Goal: Transaction & Acquisition: Purchase product/service

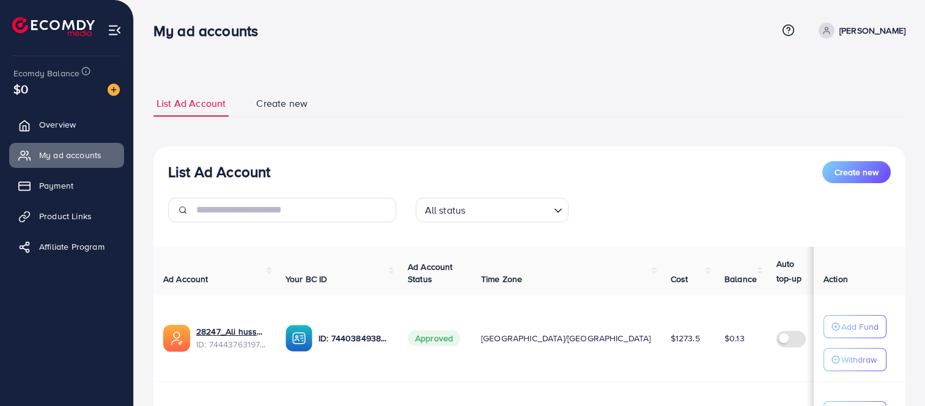
scroll to position [77, 0]
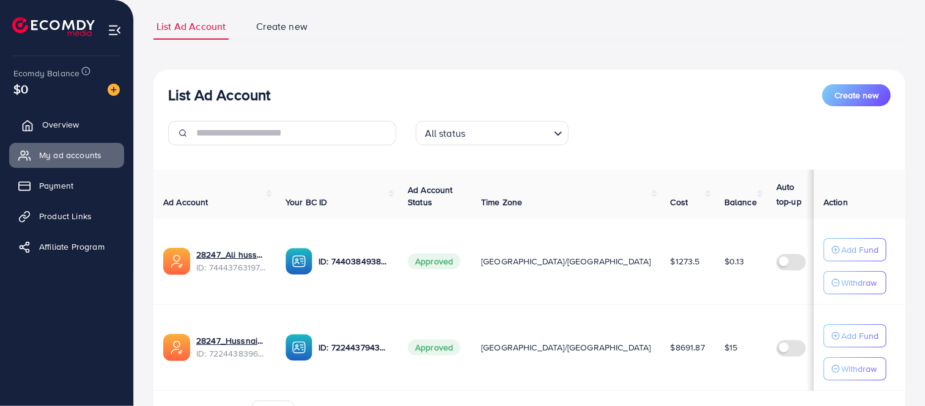
click at [61, 128] on span "Overview" at bounding box center [60, 125] width 37 height 12
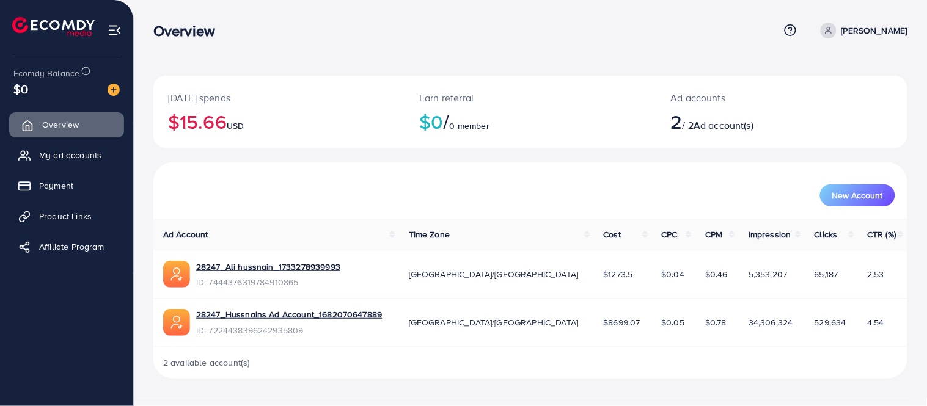
click at [61, 128] on span "Overview" at bounding box center [60, 125] width 37 height 12
click at [66, 158] on span "My ad accounts" at bounding box center [73, 155] width 62 height 12
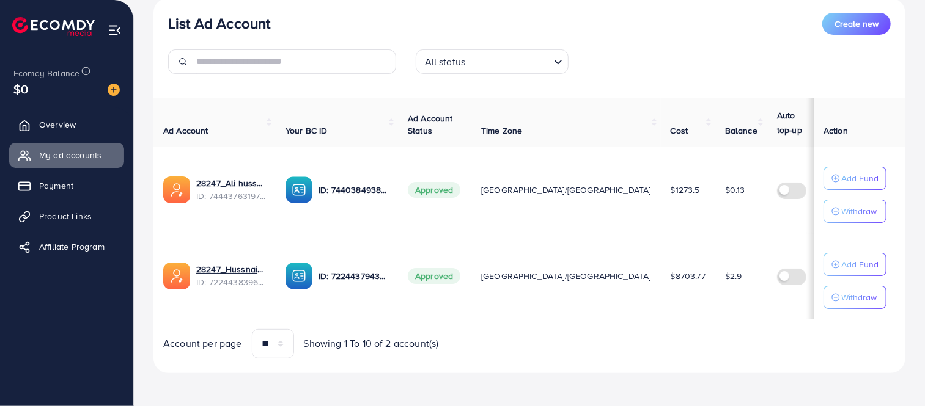
scroll to position [150, 0]
click at [48, 126] on span "Overview" at bounding box center [60, 125] width 37 height 12
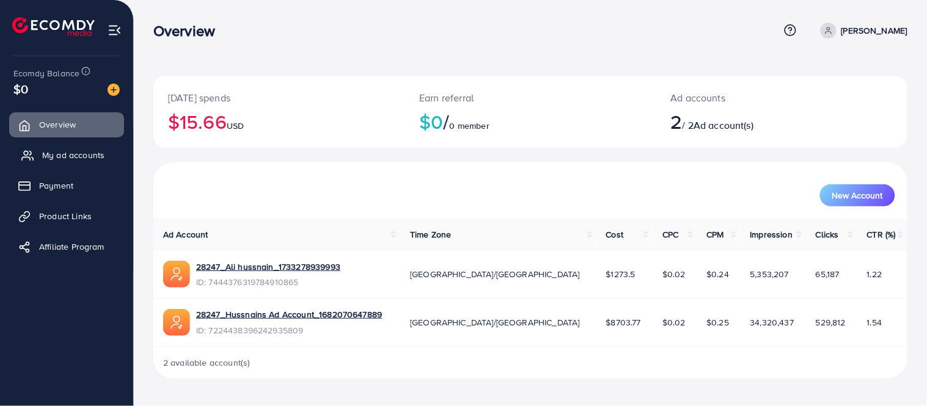
click at [74, 159] on span "My ad accounts" at bounding box center [73, 155] width 62 height 12
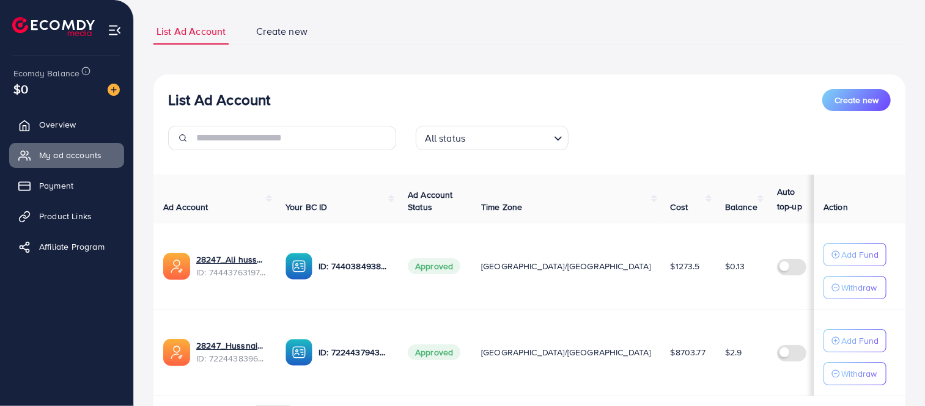
scroll to position [106, 0]
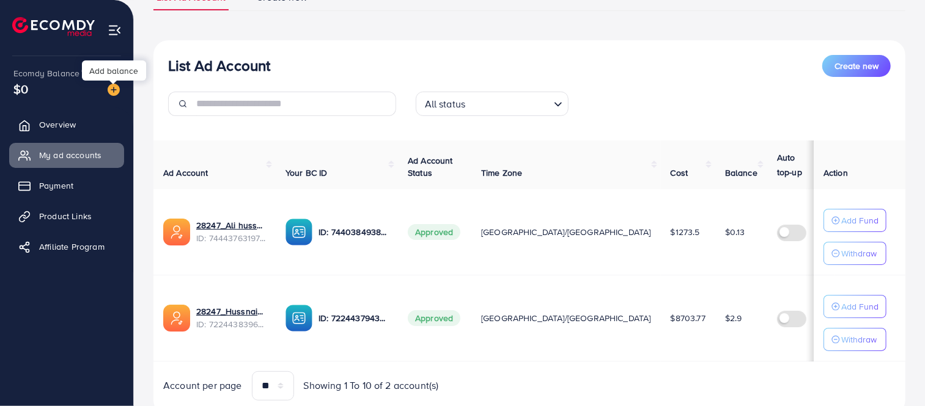
click at [114, 87] on img at bounding box center [114, 90] width 12 height 12
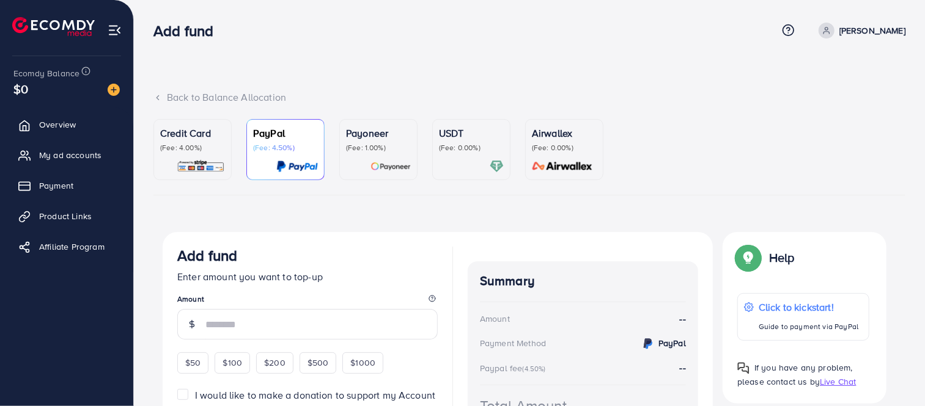
click at [174, 166] on div at bounding box center [192, 166] width 65 height 14
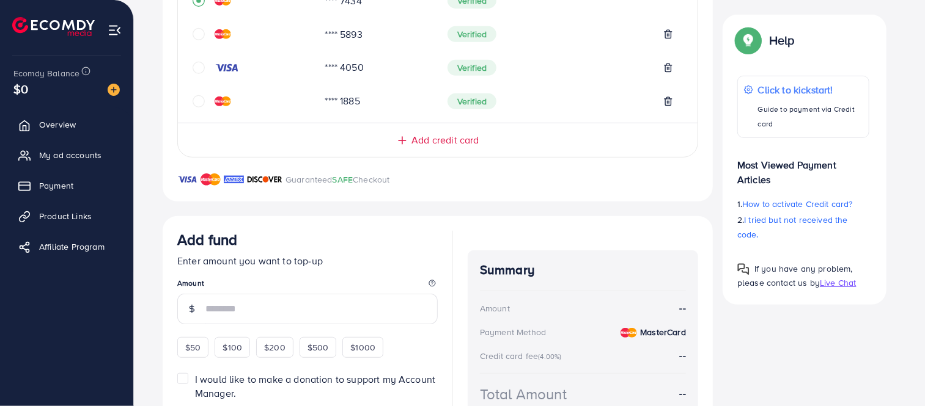
scroll to position [335, 0]
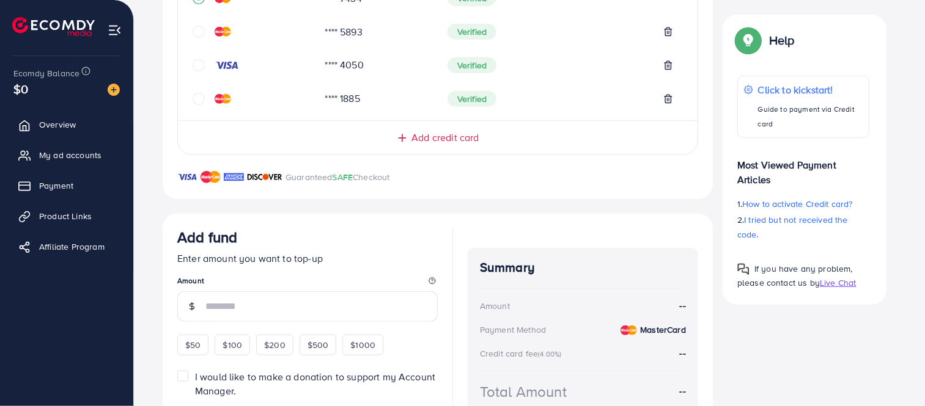
click at [239, 175] on img at bounding box center [234, 177] width 20 height 15
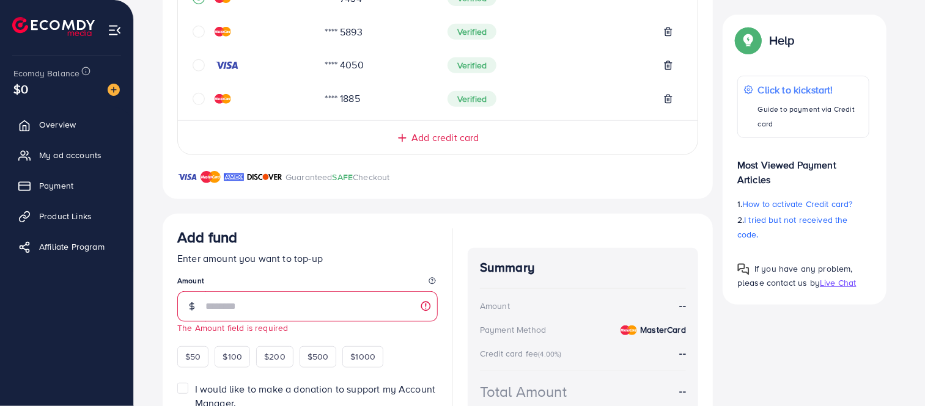
click at [239, 175] on img at bounding box center [234, 177] width 20 height 15
click at [266, 175] on img at bounding box center [264, 177] width 35 height 15
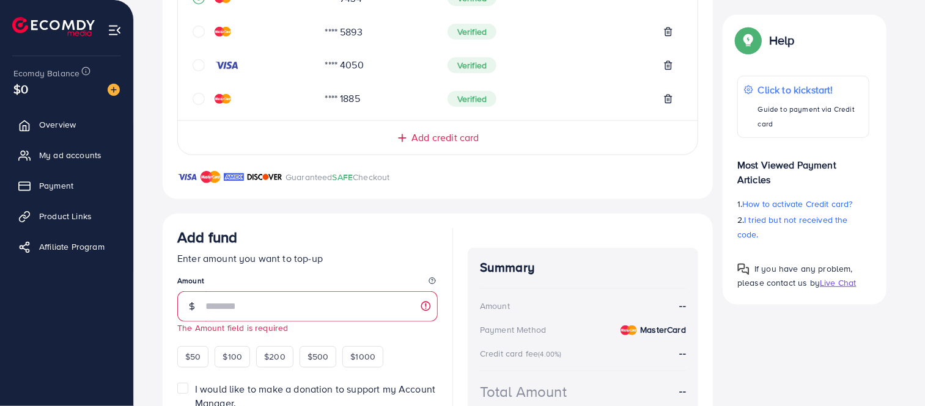
click at [169, 168] on div "Credit Card My Credit Cards Card ID Status **** 7434 Verified **** 5893 Verifie…" at bounding box center [438, 48] width 550 height 302
click at [306, 226] on div "Add fund Enter amount you want to top-up Amount The Amount field is required $5…" at bounding box center [438, 338] width 550 height 248
click at [216, 169] on div "Credit Card My Credit Cards Card ID Status **** 7434 Verified **** 5893 Verifie…" at bounding box center [438, 48] width 550 height 302
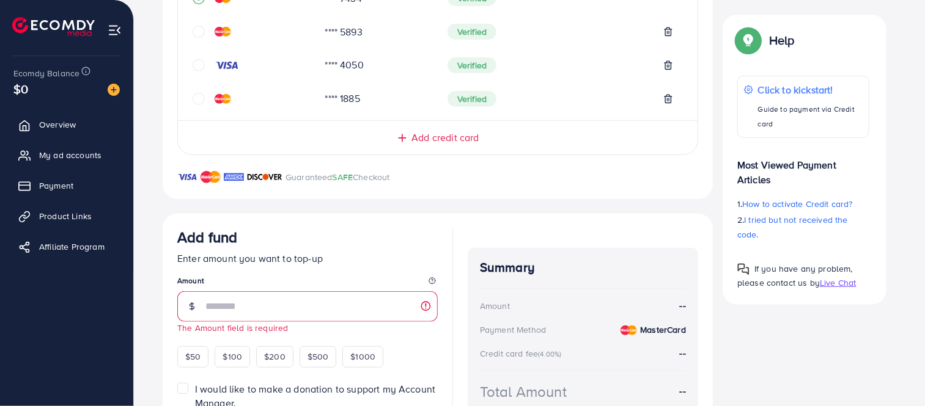
click at [290, 224] on div "Add fund Enter amount you want to top-up Amount The Amount field is required $5…" at bounding box center [438, 338] width 550 height 248
click at [270, 173] on img at bounding box center [264, 177] width 35 height 15
click at [343, 179] on span "SAFE" at bounding box center [342, 177] width 21 height 12
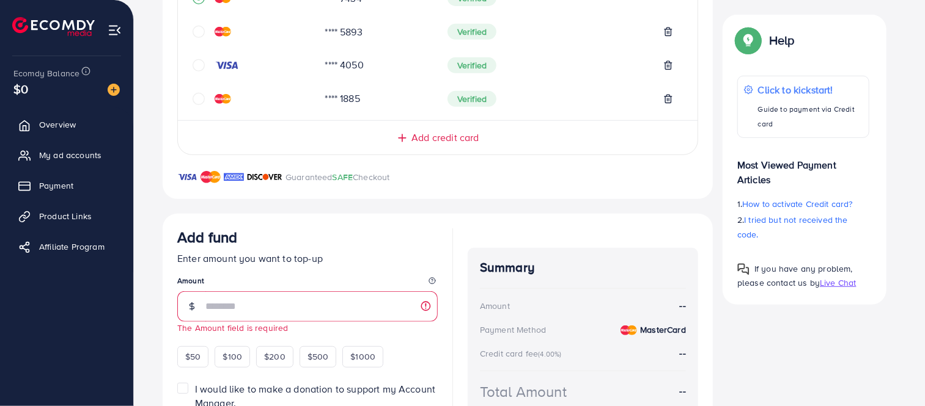
click at [385, 172] on p "Guaranteed SAFE Checkout" at bounding box center [337, 177] width 104 height 15
click at [279, 199] on div "Credit Card My Credit Cards Card ID Status **** 7434 Verified **** 5893 Verifie…" at bounding box center [438, 179] width 550 height 565
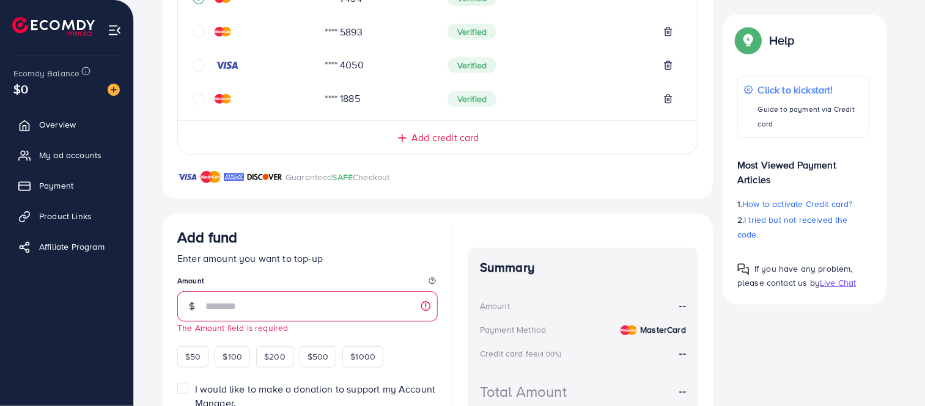
click at [298, 172] on p "Guaranteed SAFE Checkout" at bounding box center [337, 177] width 104 height 15
click at [438, 183] on div "Guaranteed SAFE Checkout" at bounding box center [438, 184] width 550 height 29
click at [274, 178] on img at bounding box center [264, 177] width 35 height 15
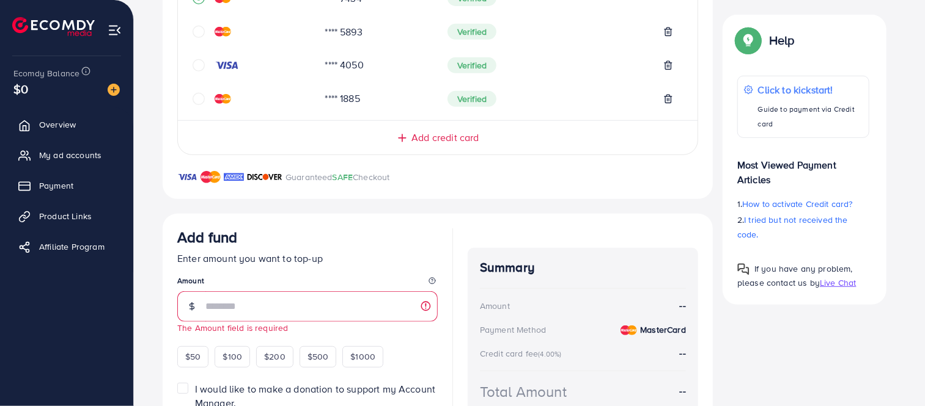
click at [274, 178] on img at bounding box center [264, 177] width 35 height 15
click at [266, 175] on img at bounding box center [264, 177] width 35 height 15
click at [283, 175] on div "Guaranteed SAFE Checkout" at bounding box center [438, 184] width 550 height 29
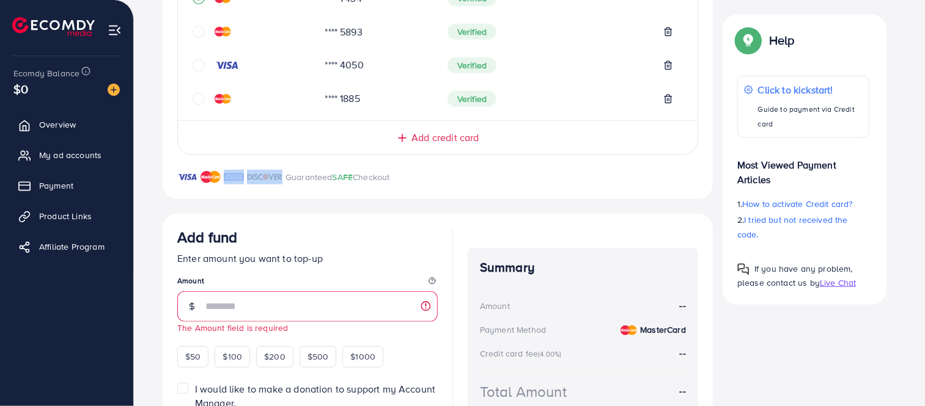
click at [283, 175] on div "Guaranteed SAFE Checkout" at bounding box center [438, 184] width 550 height 29
click at [235, 181] on img at bounding box center [234, 177] width 20 height 15
click at [235, 174] on img at bounding box center [234, 177] width 20 height 15
click at [202, 173] on img at bounding box center [210, 177] width 20 height 15
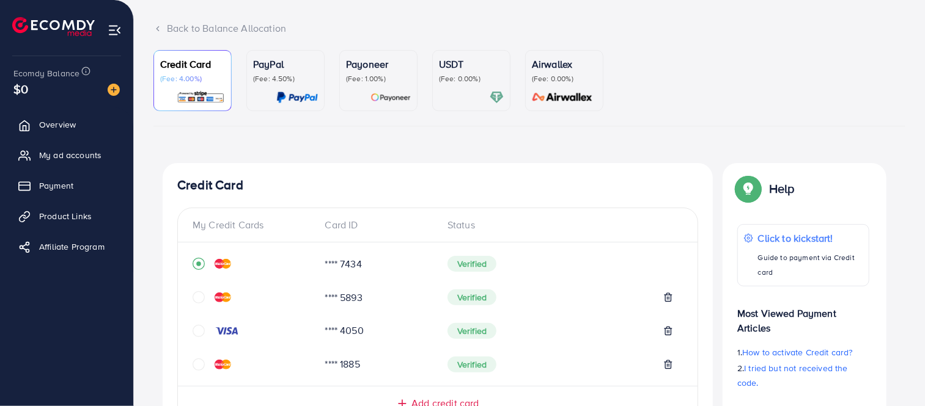
scroll to position [13, 0]
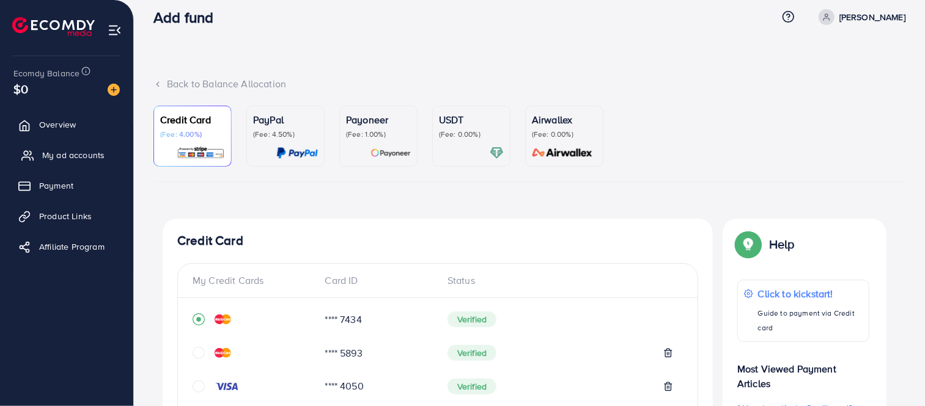
click at [59, 145] on link "My ad accounts" at bounding box center [66, 155] width 115 height 24
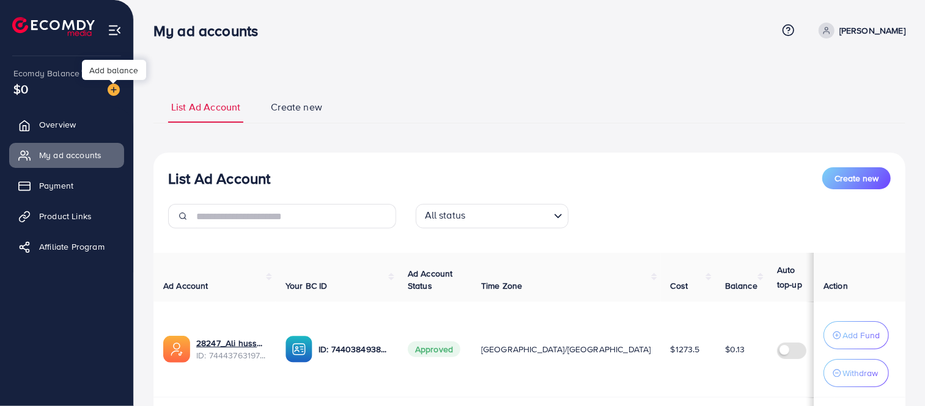
click at [110, 88] on img at bounding box center [114, 90] width 12 height 12
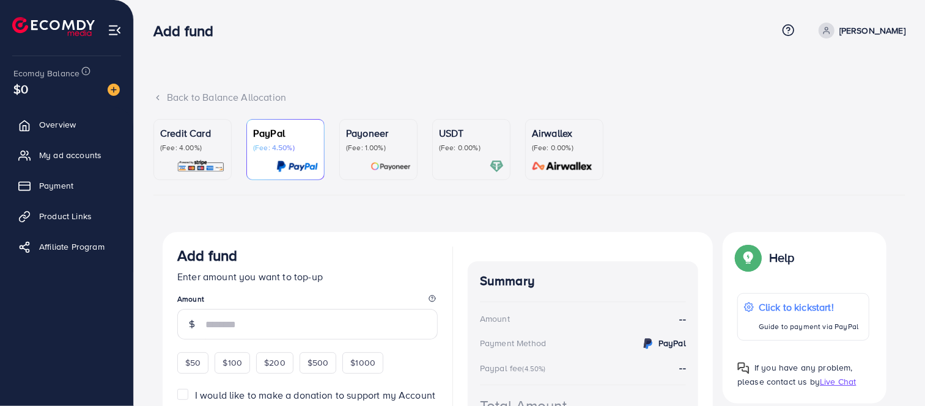
click at [214, 131] on p "Credit Card" at bounding box center [192, 133] width 65 height 15
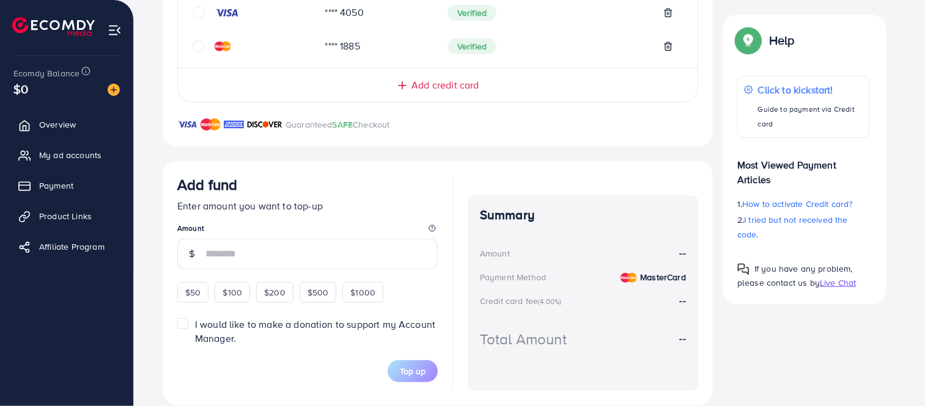
scroll to position [406, 0]
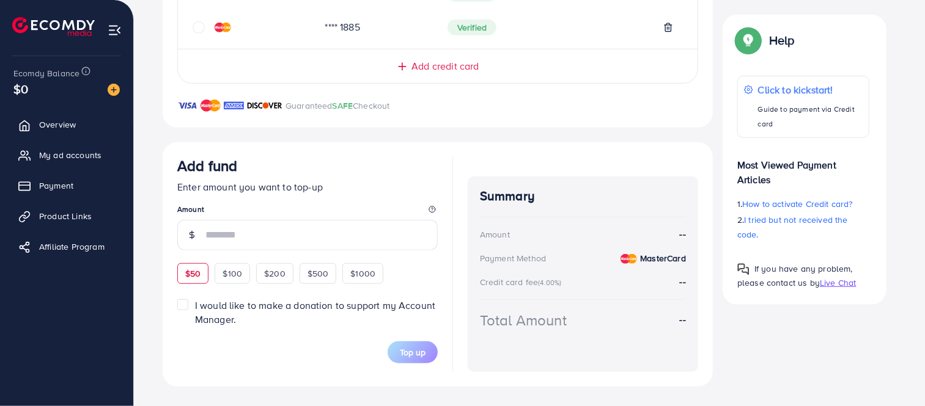
click at [189, 269] on span "$50" at bounding box center [192, 274] width 15 height 12
type input "**"
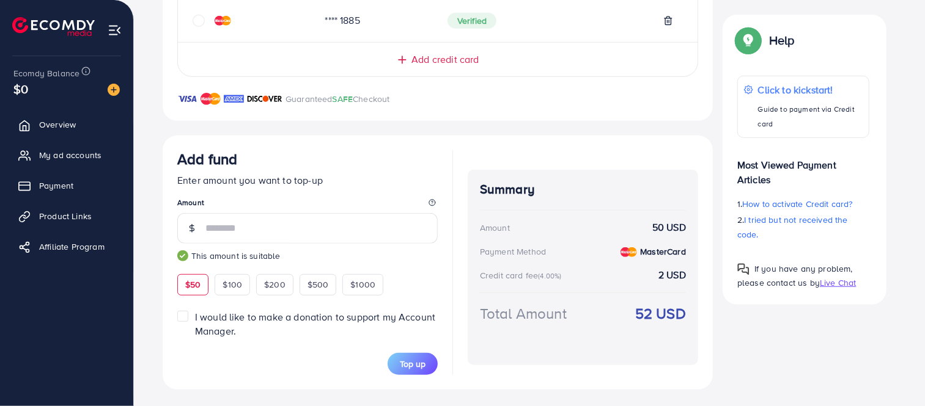
scroll to position [416, 0]
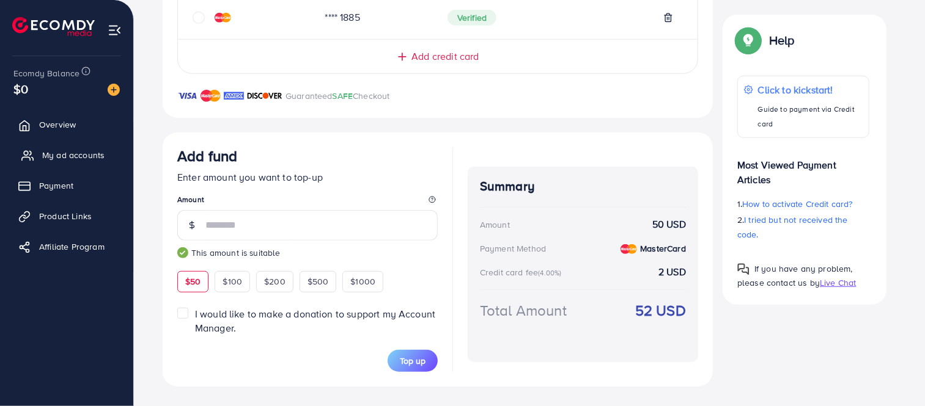
click at [64, 149] on span "My ad accounts" at bounding box center [73, 155] width 62 height 12
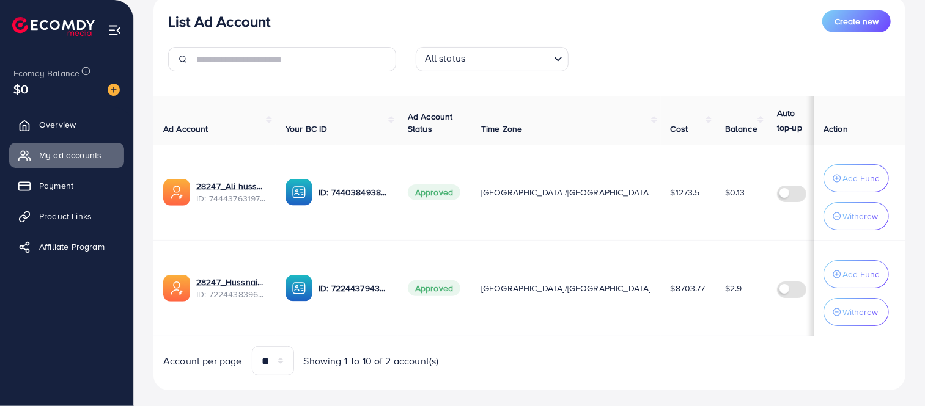
scroll to position [175, 0]
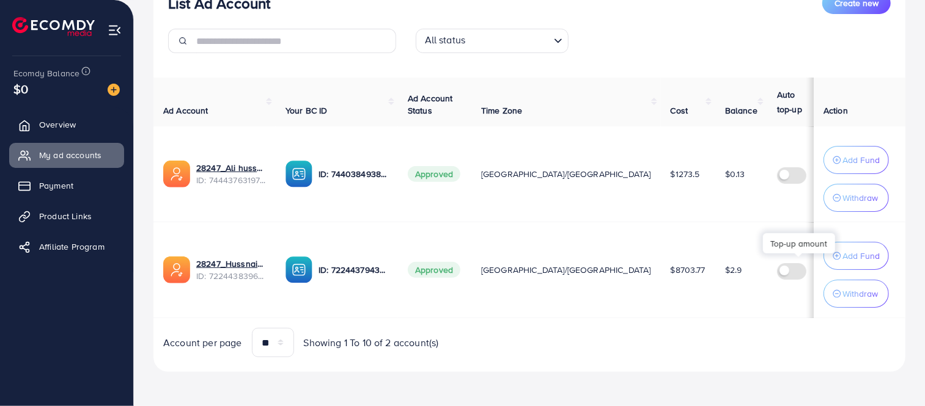
click at [907, 260] on icon at bounding box center [911, 261] width 9 height 9
click at [834, 290] on td "$ --- $ ---" at bounding box center [880, 270] width 92 height 96
click at [64, 178] on link "Payment" at bounding box center [66, 186] width 115 height 24
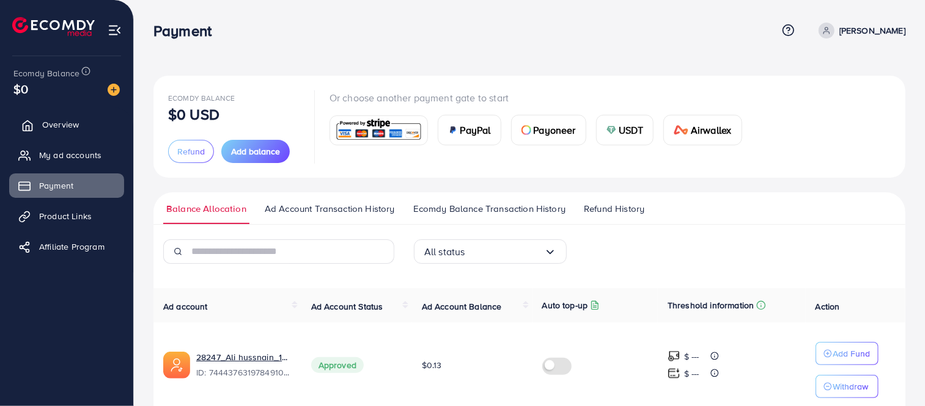
click at [61, 120] on span "Overview" at bounding box center [60, 125] width 37 height 12
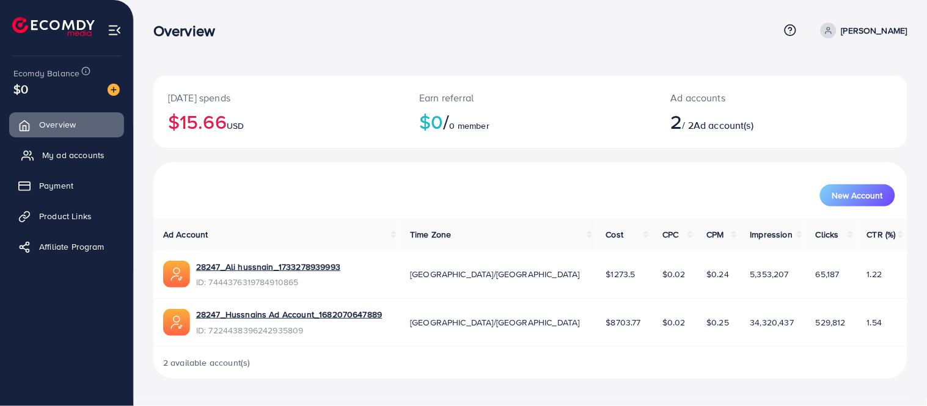
click at [70, 150] on span "My ad accounts" at bounding box center [73, 155] width 62 height 12
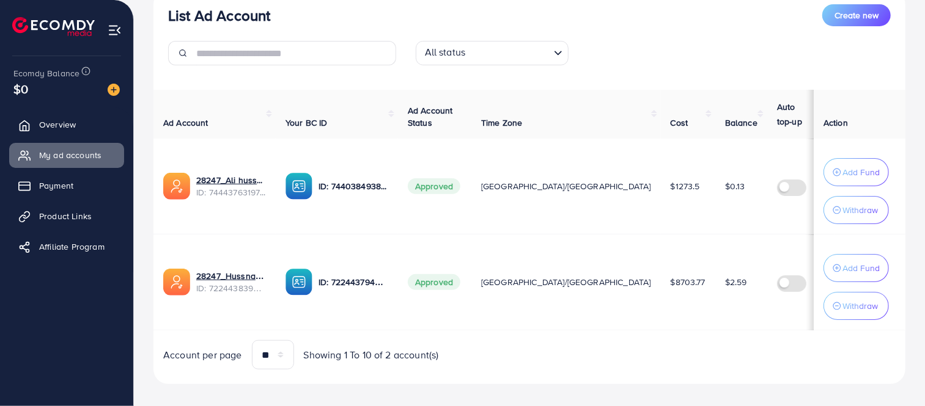
scroll to position [164, 0]
click at [441, 284] on span "Approved" at bounding box center [434, 282] width 53 height 16
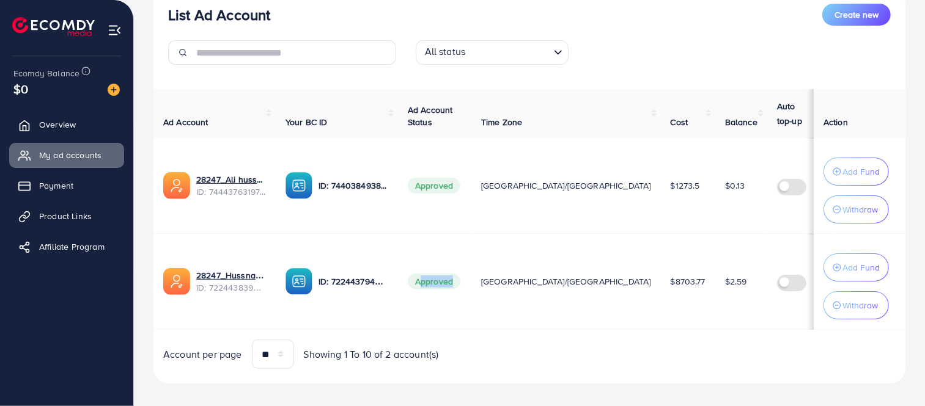
click at [441, 284] on span "Approved" at bounding box center [434, 282] width 53 height 16
click at [439, 185] on span "Approved" at bounding box center [434, 186] width 53 height 16
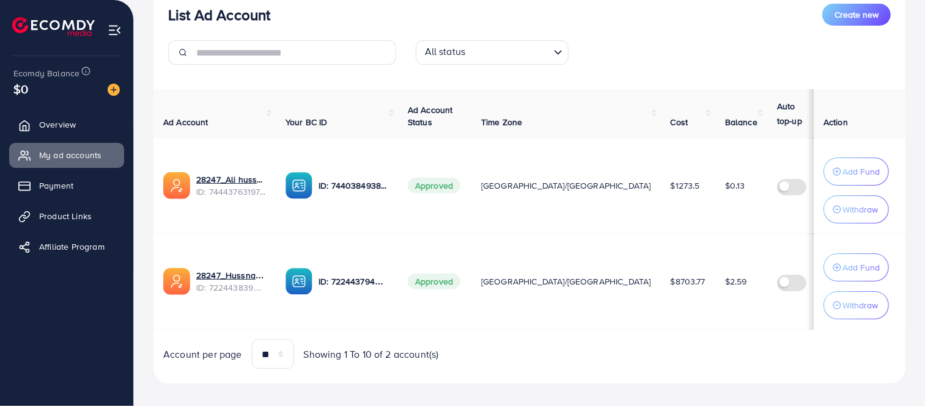
click at [439, 185] on span "Approved" at bounding box center [434, 186] width 53 height 16
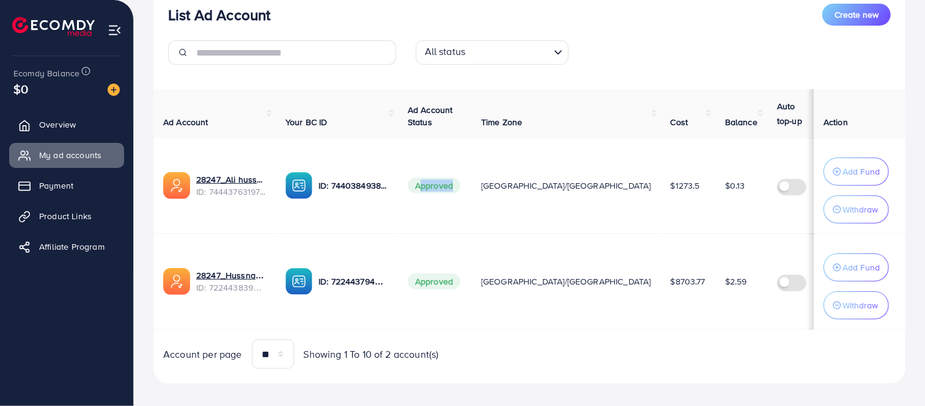
click at [439, 185] on span "Approved" at bounding box center [434, 186] width 53 height 16
click at [441, 277] on span "Approved" at bounding box center [434, 282] width 53 height 16
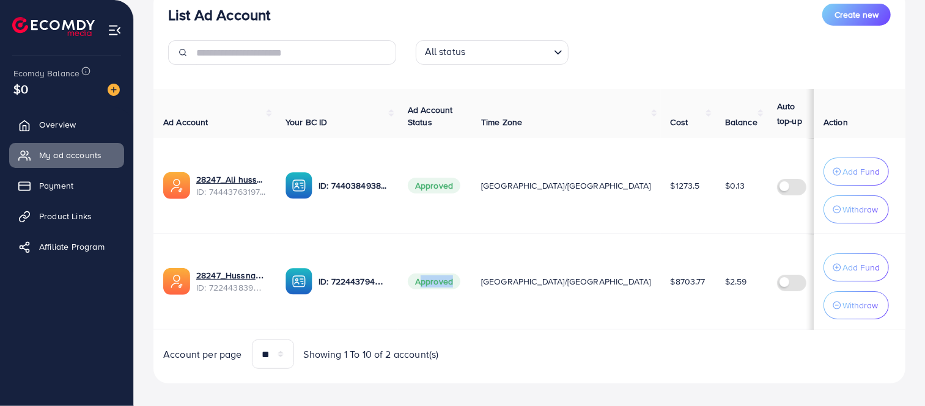
click at [441, 277] on span "Approved" at bounding box center [434, 282] width 53 height 16
click at [425, 186] on span "Approved" at bounding box center [434, 186] width 53 height 16
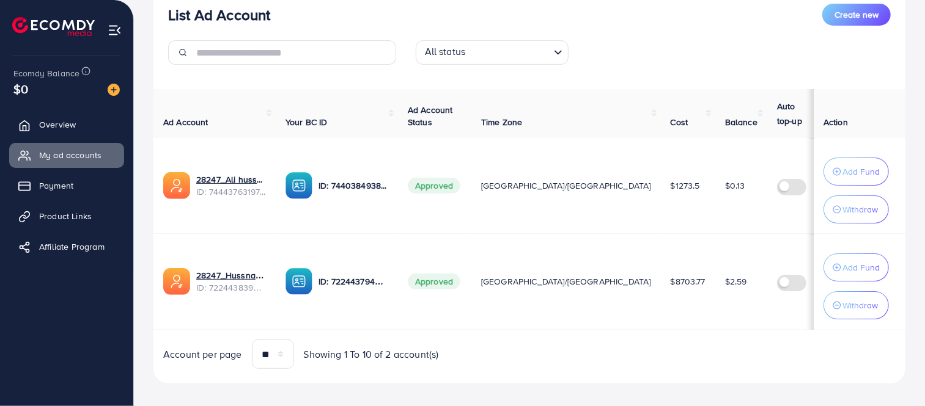
click at [425, 186] on span "Approved" at bounding box center [434, 186] width 53 height 16
click at [428, 276] on span "Approved" at bounding box center [434, 282] width 53 height 16
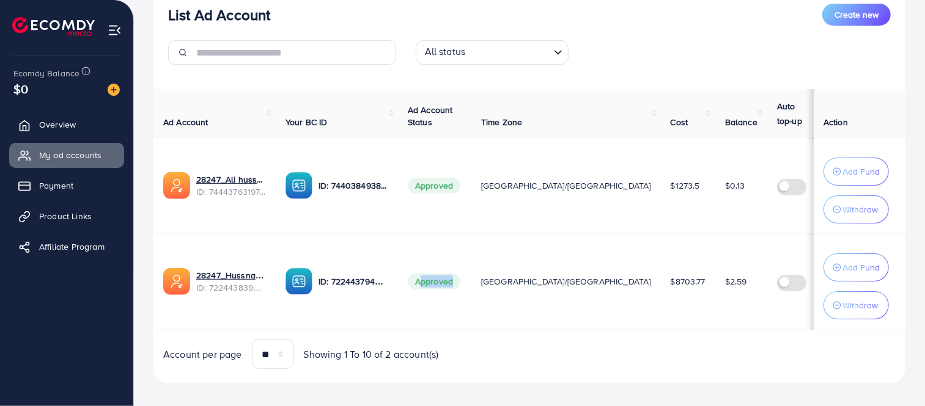
click at [428, 276] on span "Approved" at bounding box center [434, 282] width 53 height 16
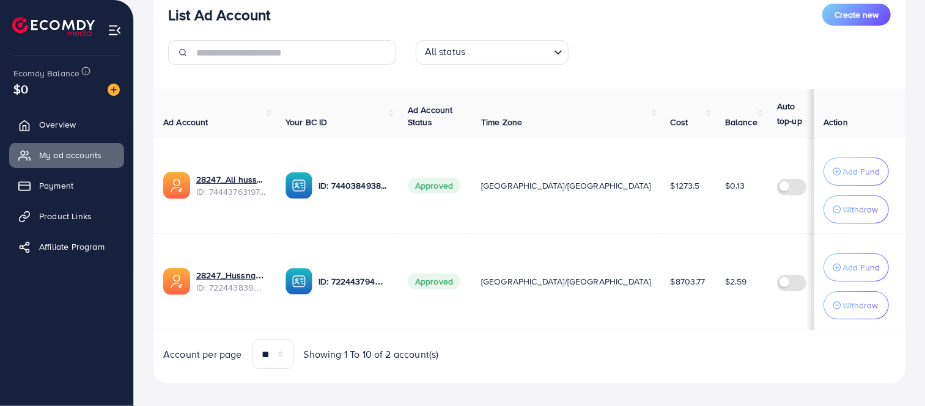
click at [436, 186] on span "Approved" at bounding box center [434, 186] width 53 height 16
click at [436, 281] on span "Approved" at bounding box center [434, 282] width 53 height 16
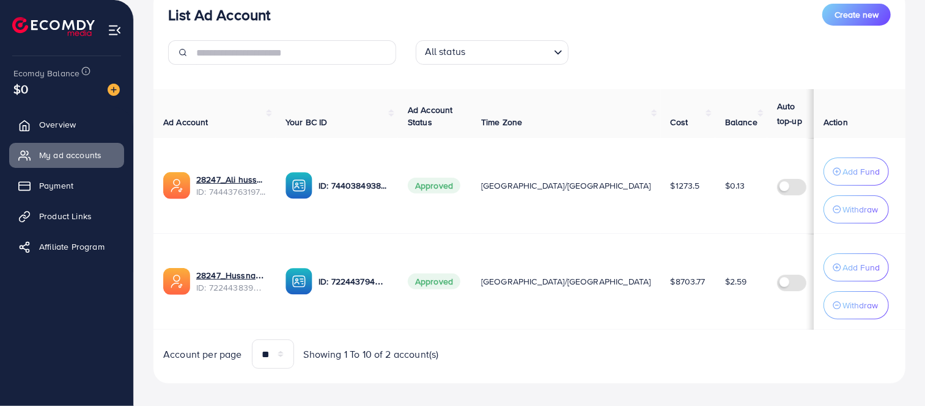
click at [443, 186] on span "Approved" at bounding box center [434, 186] width 53 height 16
click at [110, 92] on img at bounding box center [114, 90] width 12 height 12
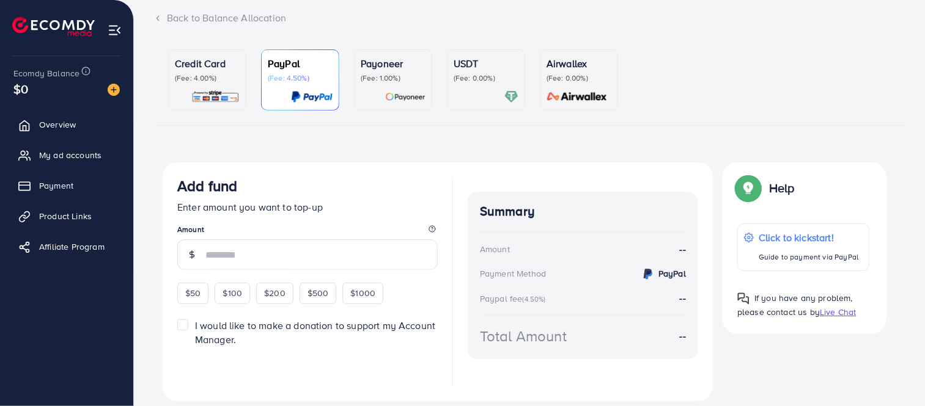
scroll to position [95, 0]
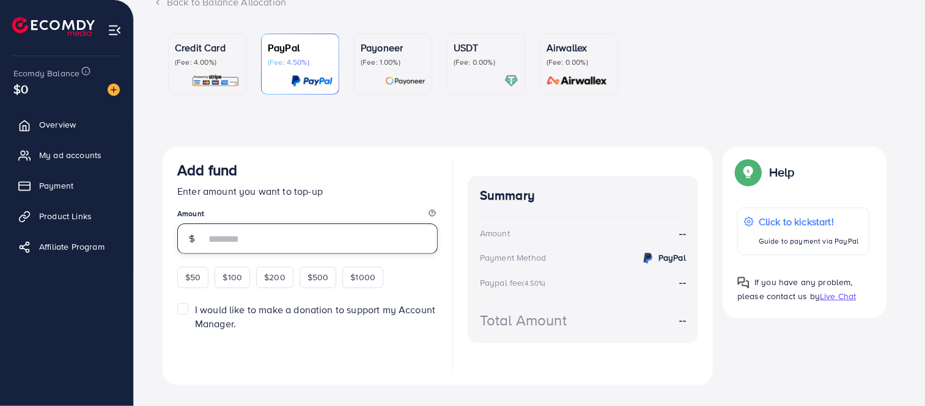
click at [242, 236] on input "number" at bounding box center [321, 239] width 232 height 31
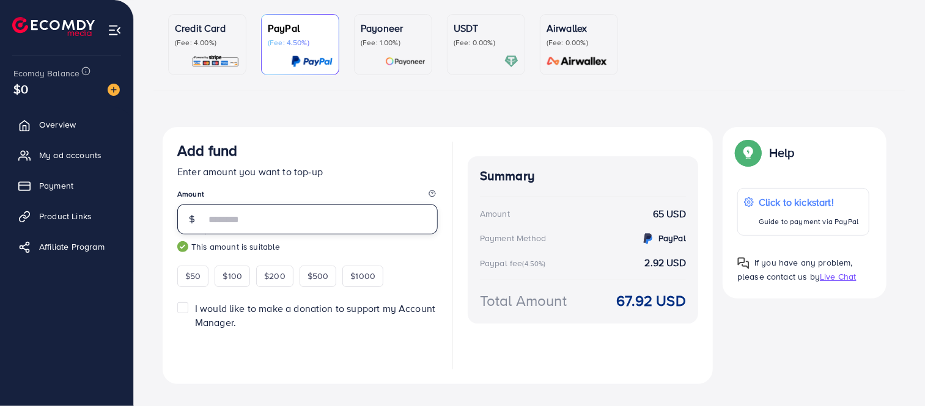
scroll to position [137, 0]
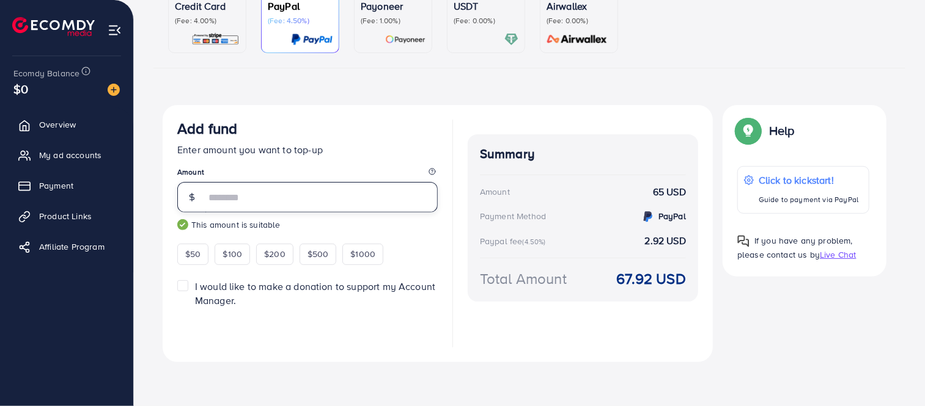
type input "**"
click at [213, 46] on link "Credit Card (Fee: 4.00%)" at bounding box center [207, 22] width 78 height 61
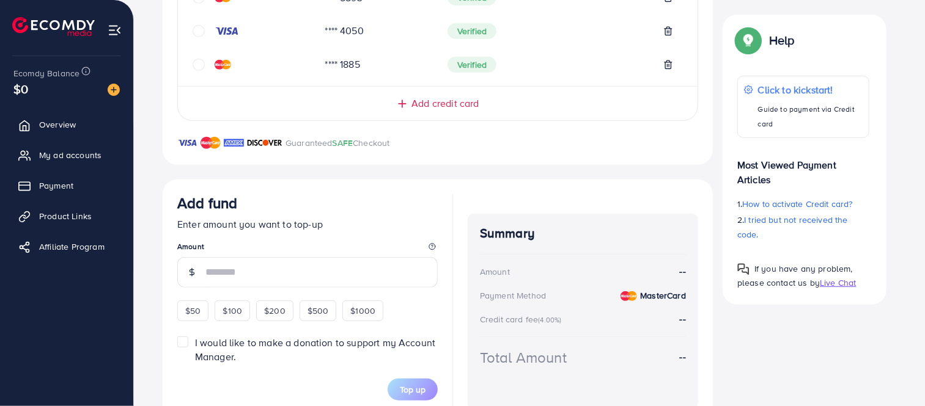
scroll to position [400, 0]
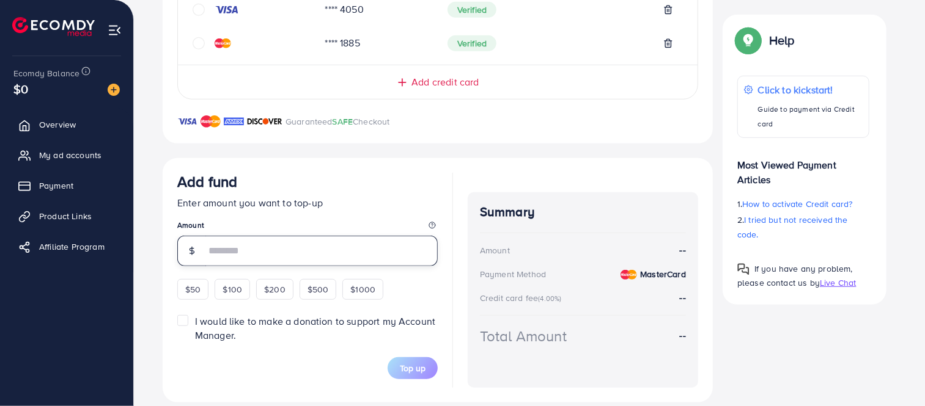
click at [210, 246] on input "number" at bounding box center [321, 251] width 232 height 31
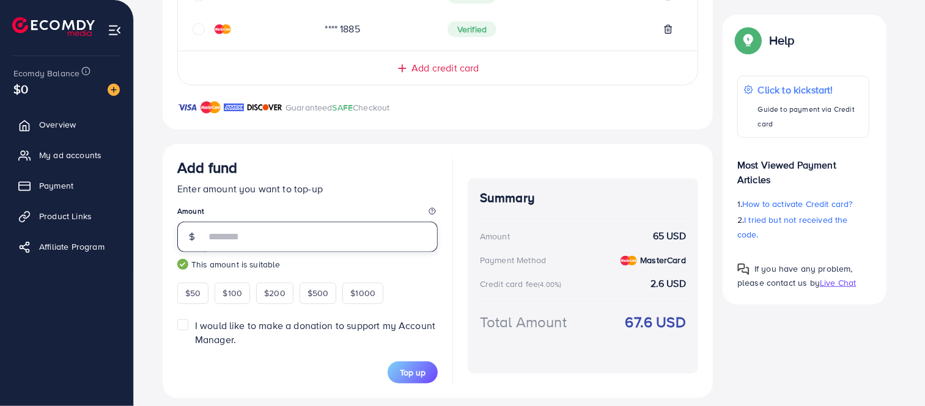
scroll to position [425, 0]
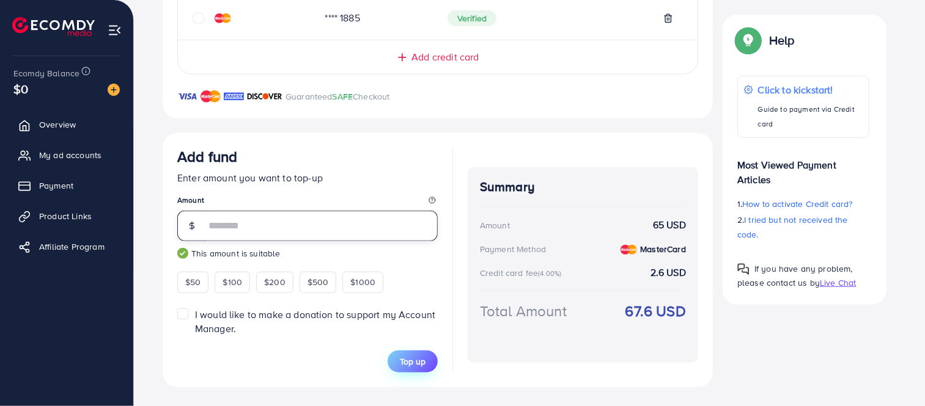
type input "**"
click at [413, 359] on span "Top up" at bounding box center [413, 362] width 26 height 12
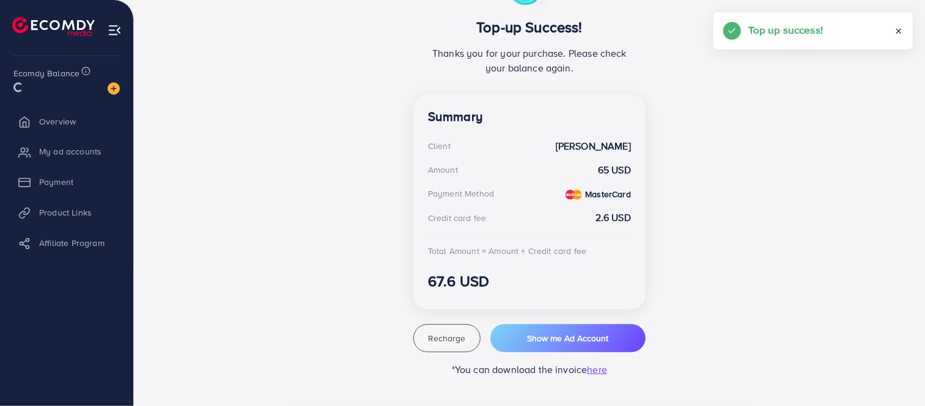
scroll to position [270, 0]
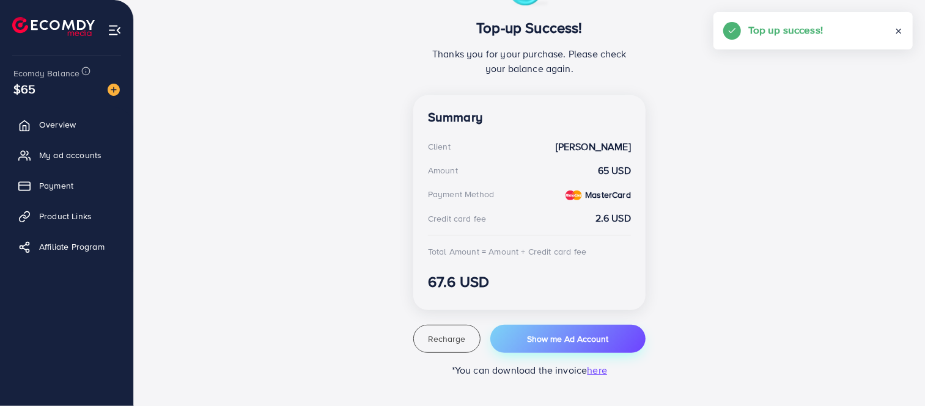
click at [567, 337] on span "Show me Ad Account" at bounding box center [567, 339] width 81 height 12
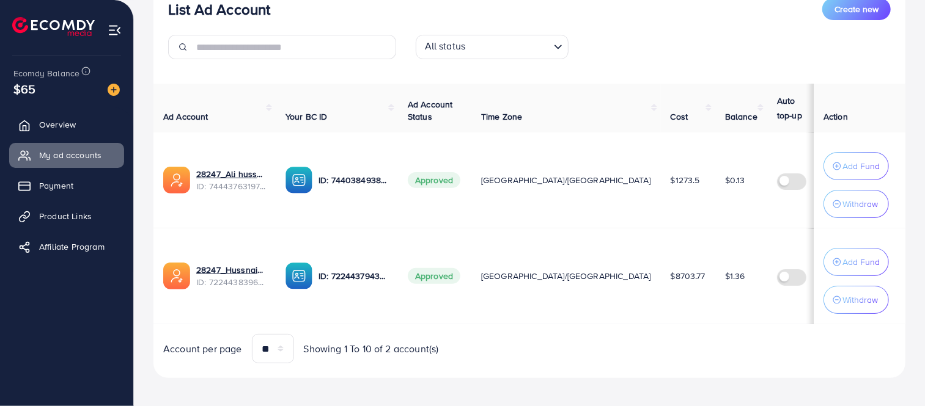
scroll to position [175, 0]
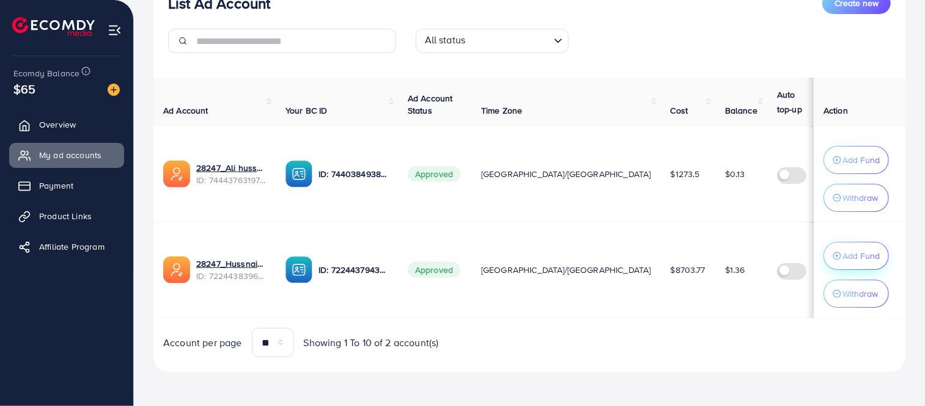
click at [840, 252] on div "Add Fund" at bounding box center [855, 256] width 47 height 15
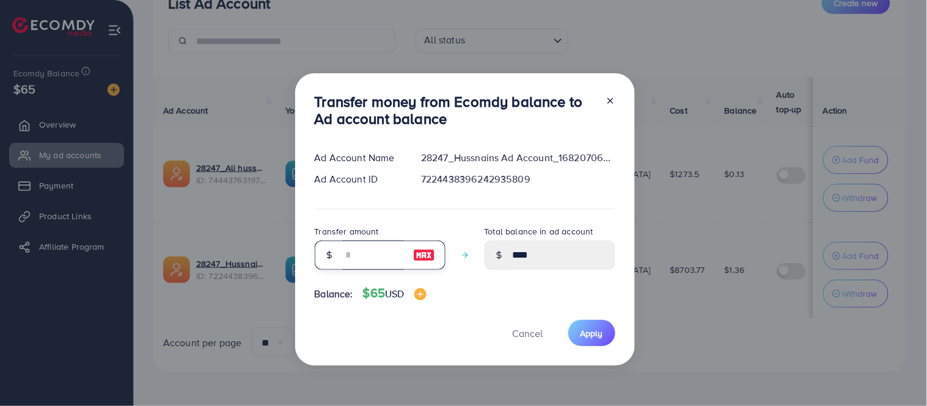
click at [355, 261] on input "number" at bounding box center [373, 255] width 61 height 29
type input "*"
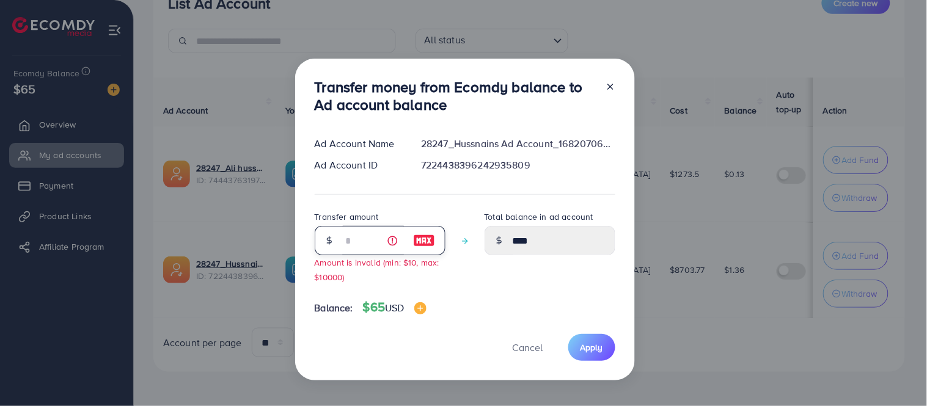
type input "****"
type input "*"
type input "****"
type input "**"
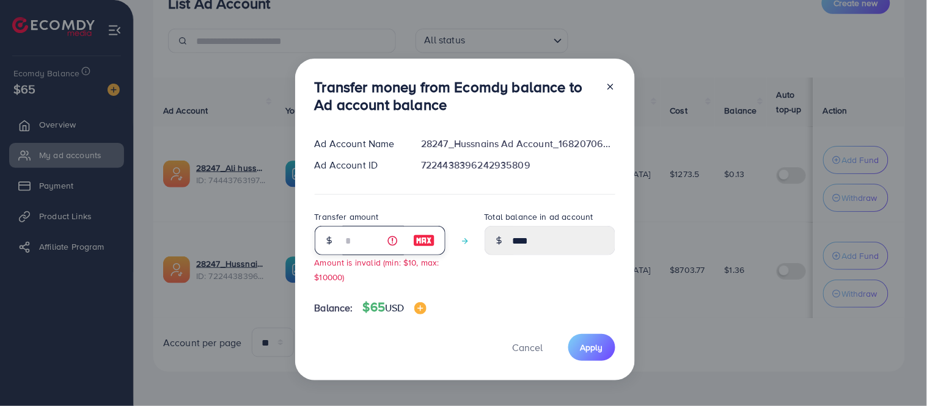
type input "*****"
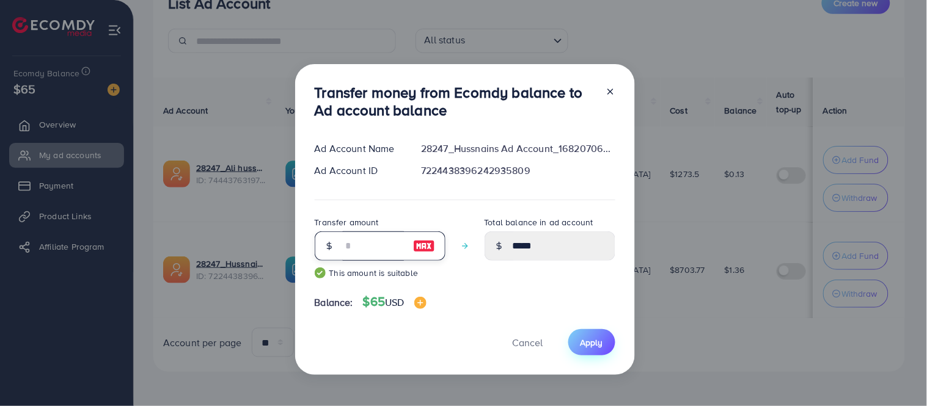
type input "**"
click at [599, 346] on span "Apply" at bounding box center [592, 343] width 23 height 12
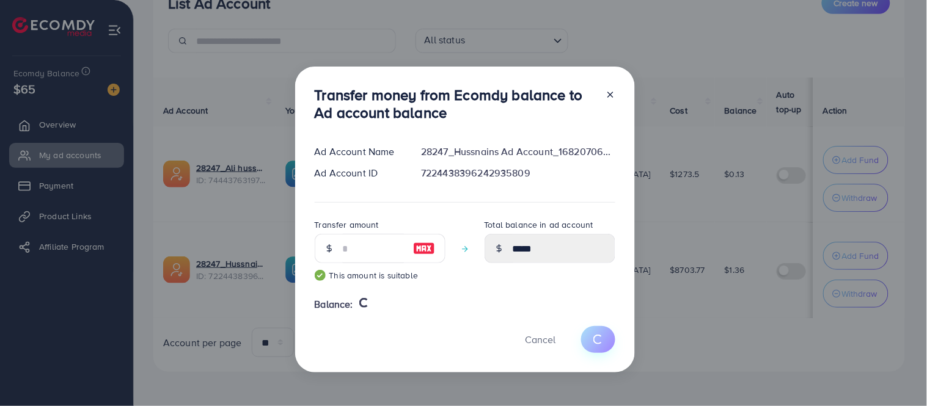
type input "****"
